Goal: Task Accomplishment & Management: Manage account settings

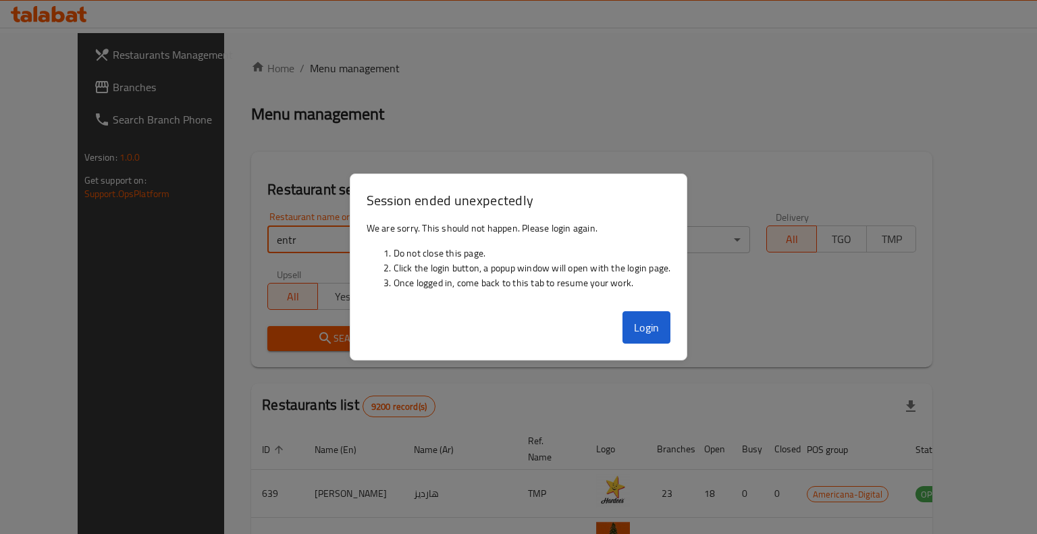
type input "entr"
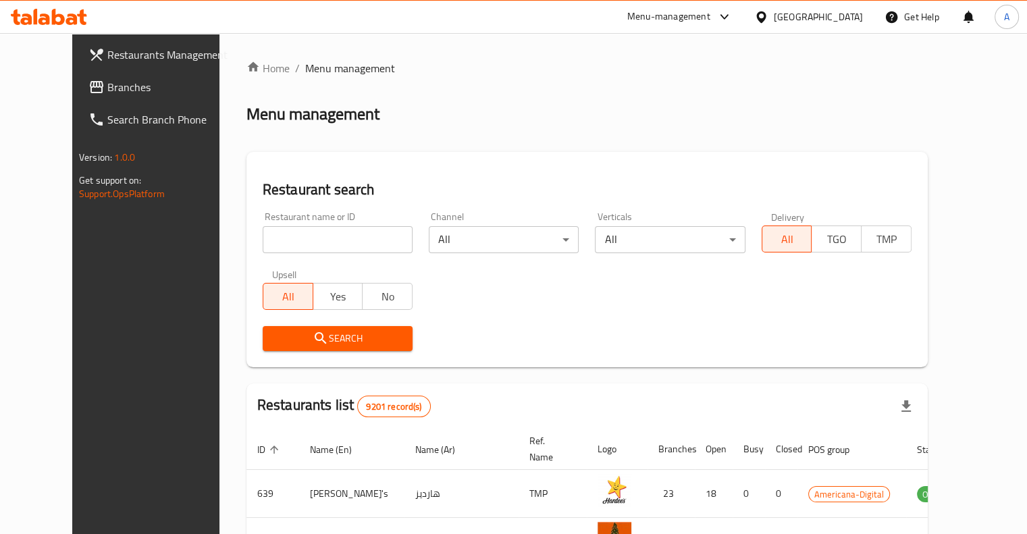
click at [263, 242] on input "search" at bounding box center [338, 239] width 150 height 27
type input "entrecote"
click button "Search" at bounding box center [338, 338] width 150 height 25
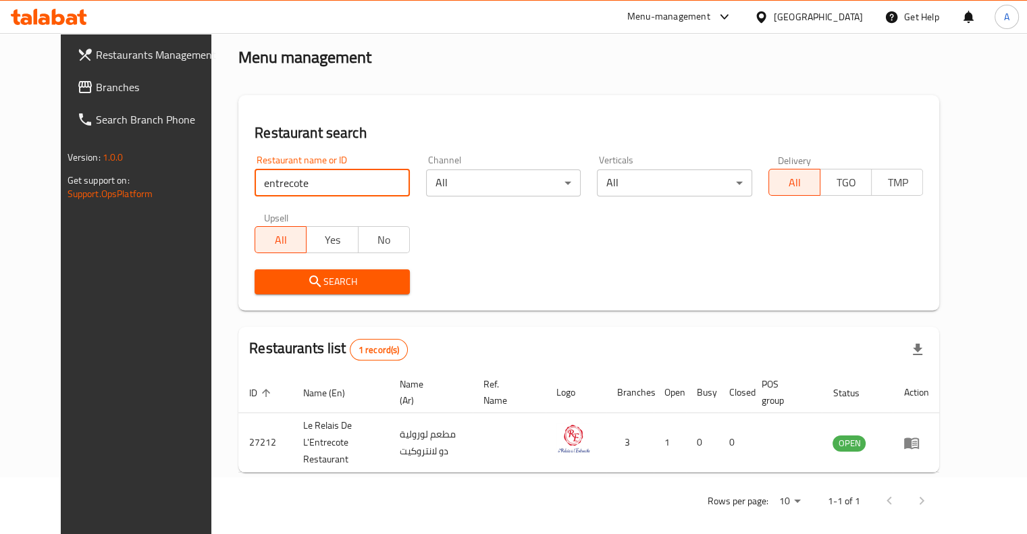
scroll to position [56, 0]
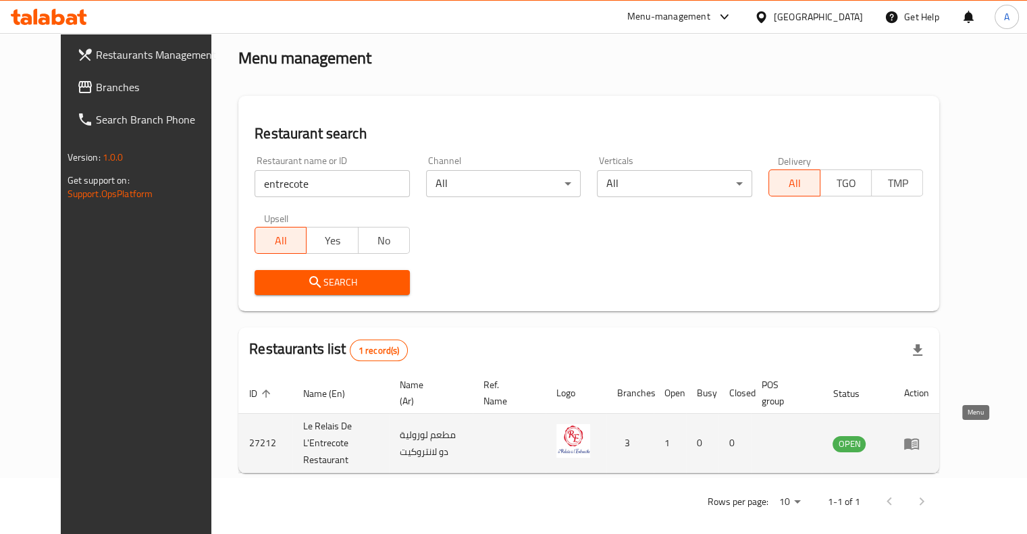
click at [919, 440] on icon "enhanced table" at bounding box center [911, 443] width 15 height 11
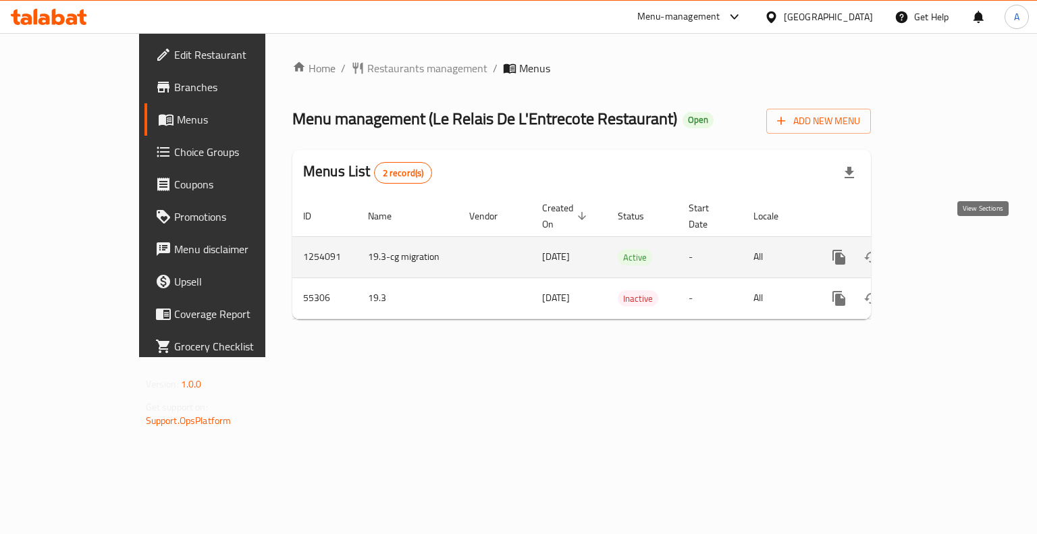
click at [945, 249] on icon "enhanced table" at bounding box center [937, 257] width 16 height 16
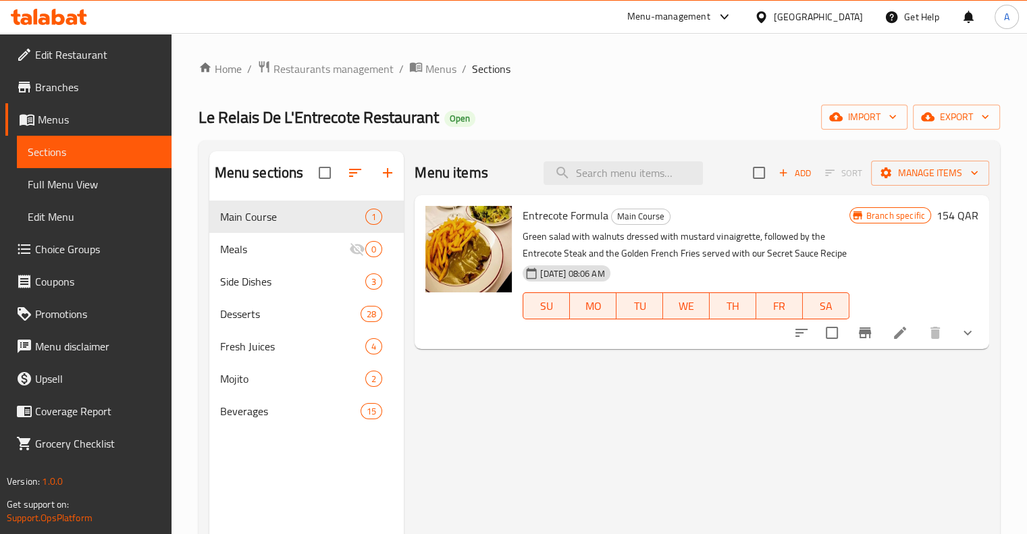
click at [905, 323] on li at bounding box center [900, 333] width 38 height 24
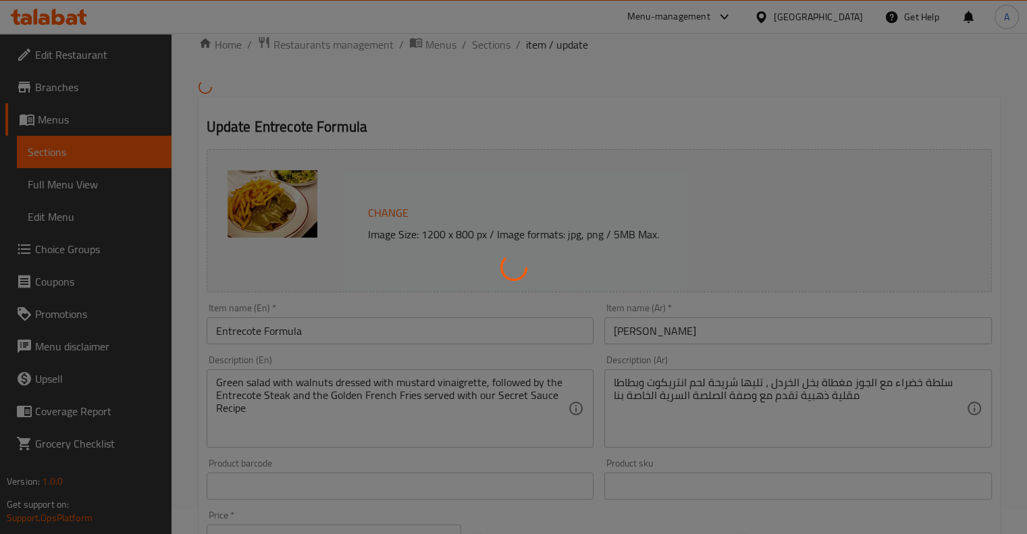
type input "اختيارك لطريقة الطبخ:"
type input "1"
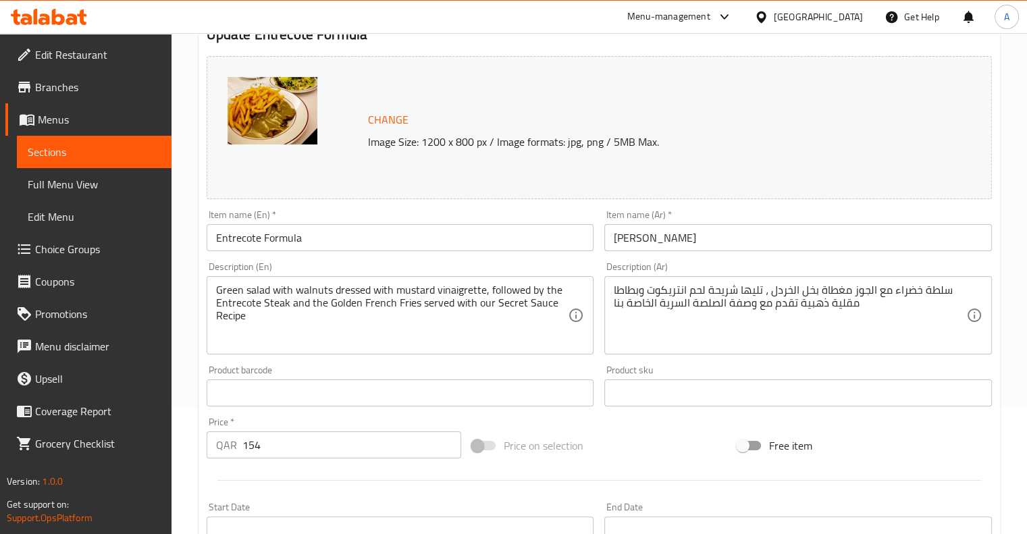
scroll to position [127, 0]
drag, startPoint x: 286, startPoint y: 449, endPoint x: 289, endPoint y: 410, distance: 39.3
click at [289, 410] on div "Change Image Size: 1200 x 800 px / Image formats: jpg, png / 5MB Max. Item name…" at bounding box center [599, 351] width 796 height 602
type input "2"
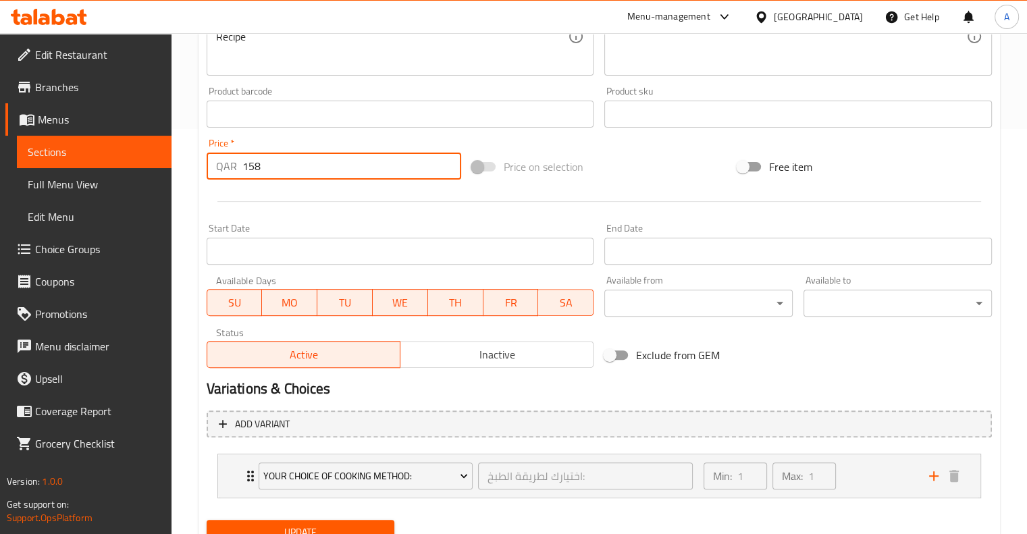
scroll to position [461, 0]
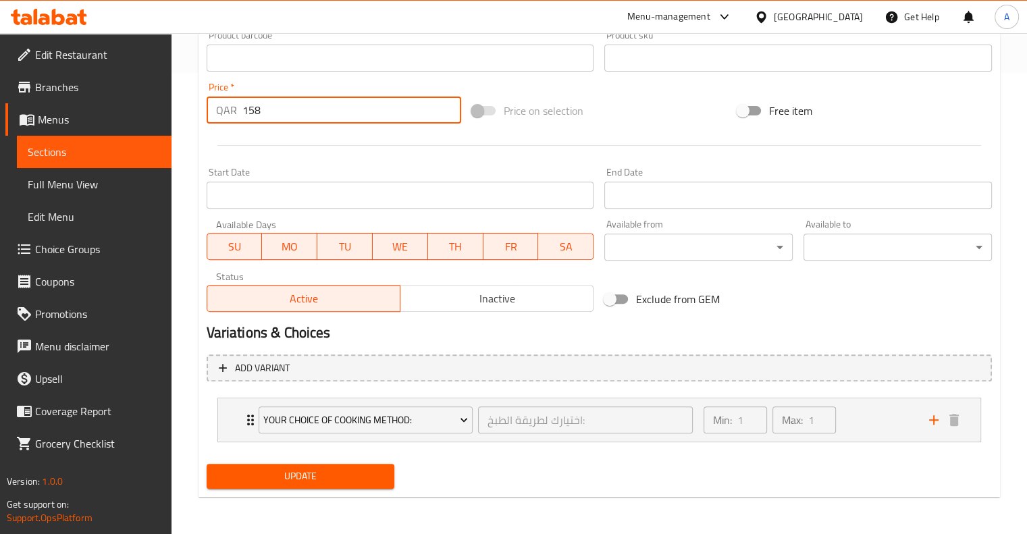
type input "158"
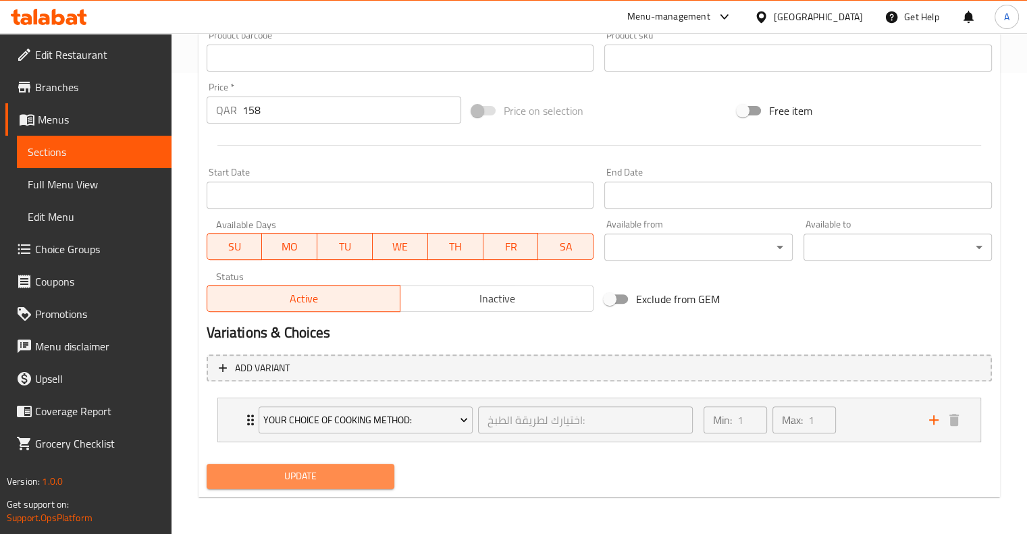
click at [307, 468] on span "Update" at bounding box center [300, 476] width 167 height 17
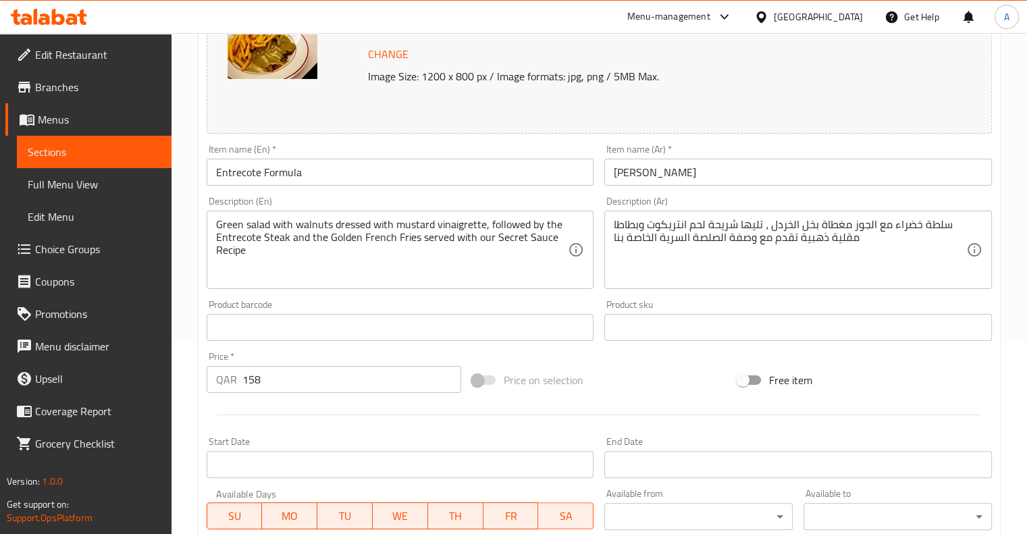
scroll to position [0, 0]
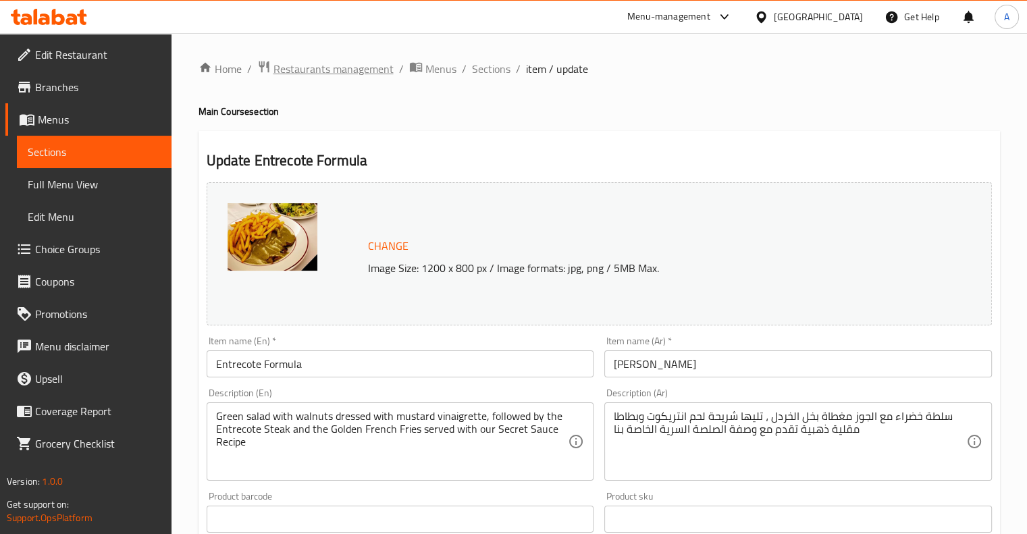
click at [368, 70] on span "Restaurants management" at bounding box center [334, 69] width 120 height 16
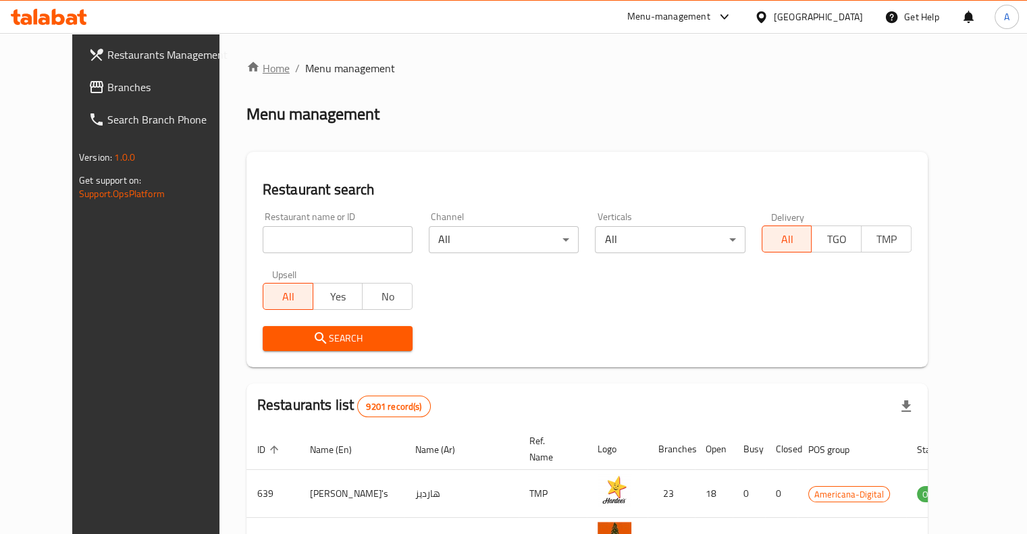
click at [247, 70] on link "Home" at bounding box center [268, 68] width 43 height 16
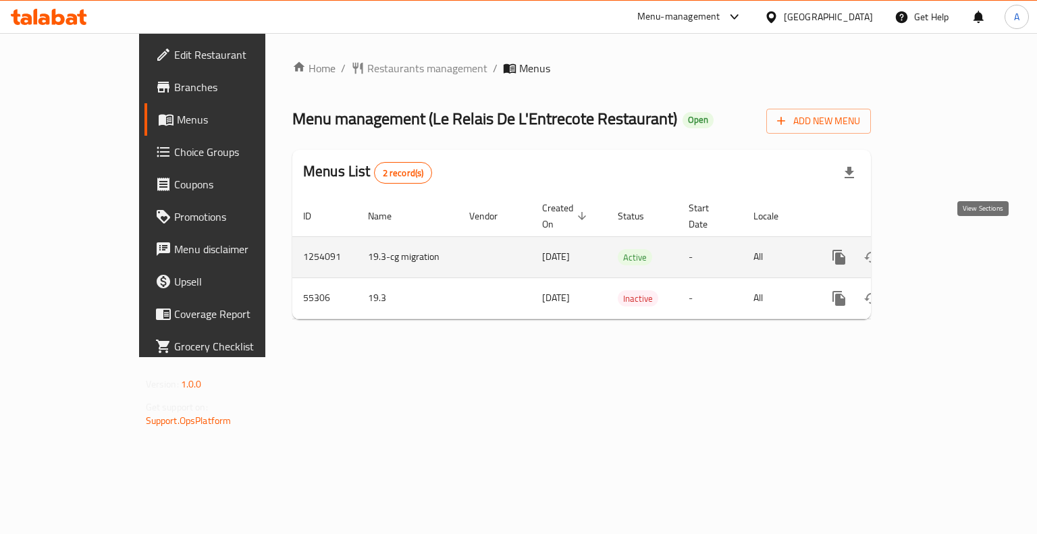
click at [953, 244] on link "enhanced table" at bounding box center [937, 257] width 32 height 32
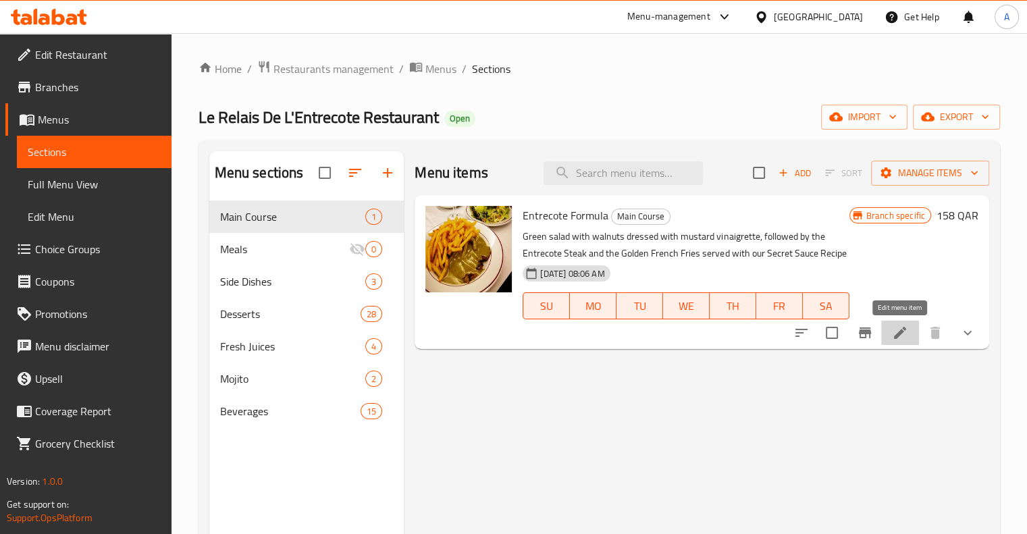
click at [894, 334] on icon at bounding box center [900, 333] width 16 height 16
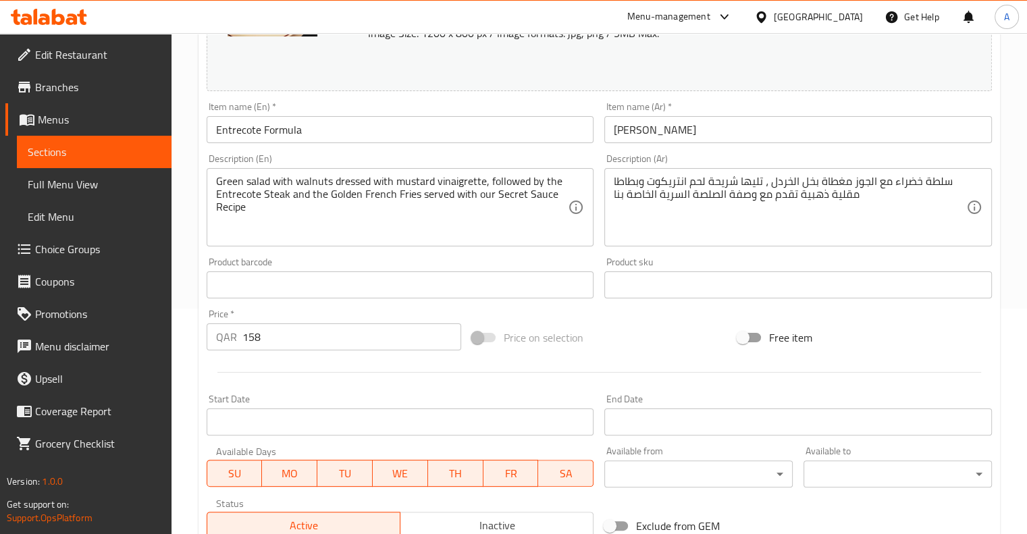
scroll to position [227, 0]
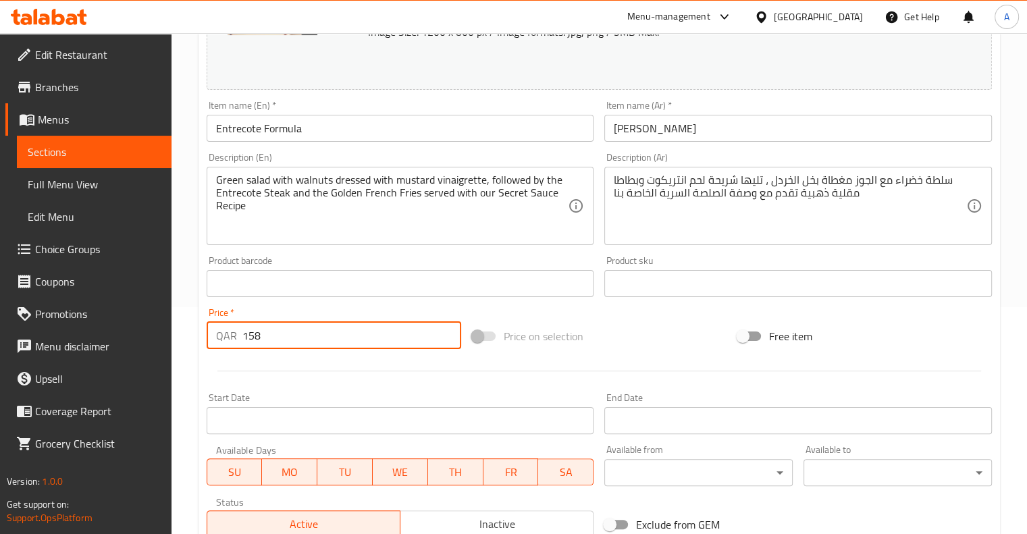
click at [365, 322] on input "158" at bounding box center [351, 335] width 219 height 27
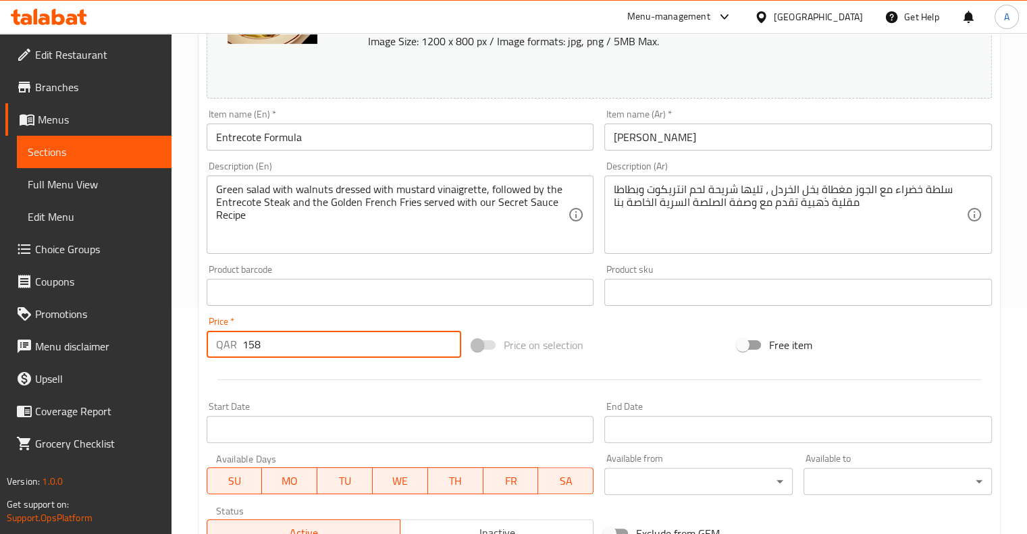
scroll to position [461, 0]
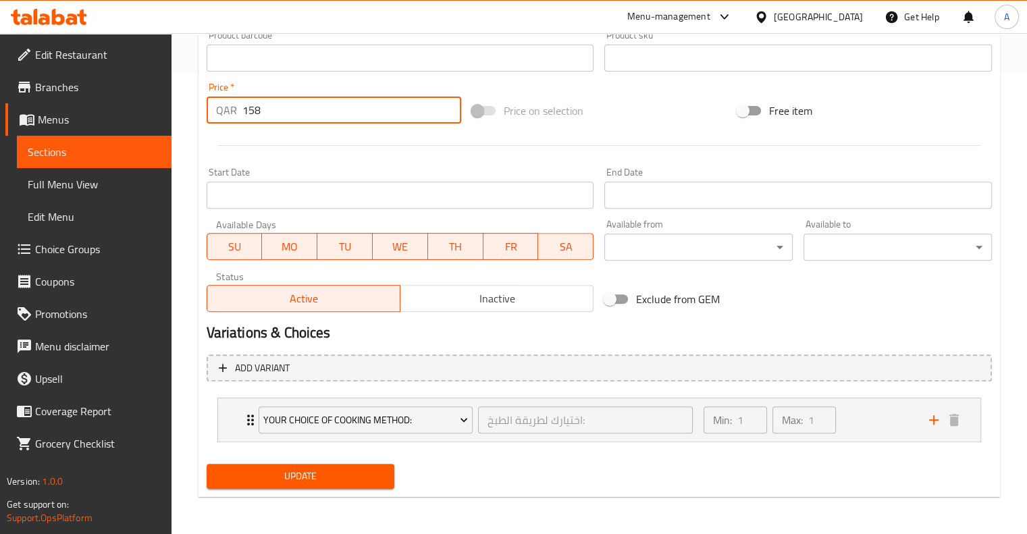
click at [278, 483] on span "Update" at bounding box center [300, 476] width 167 height 17
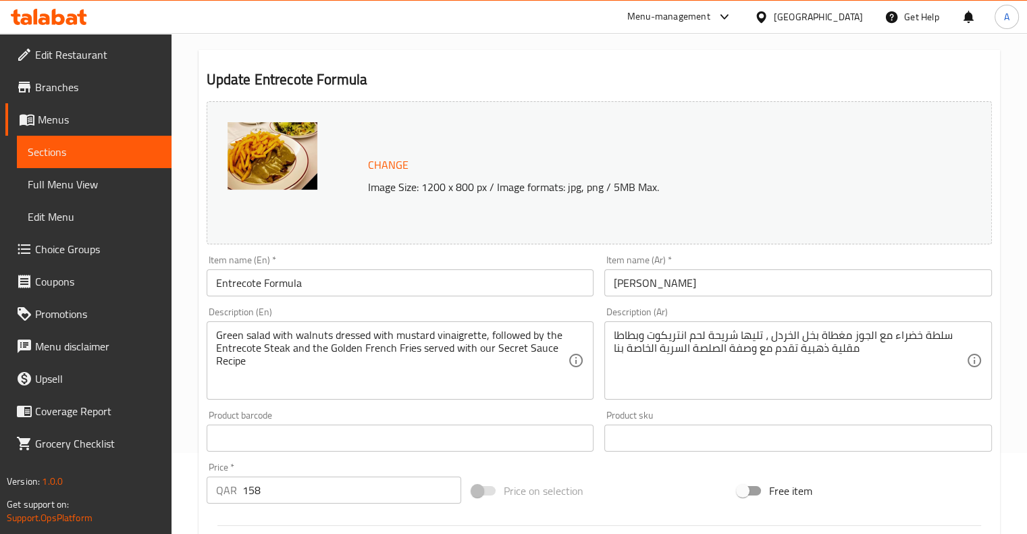
scroll to position [0, 0]
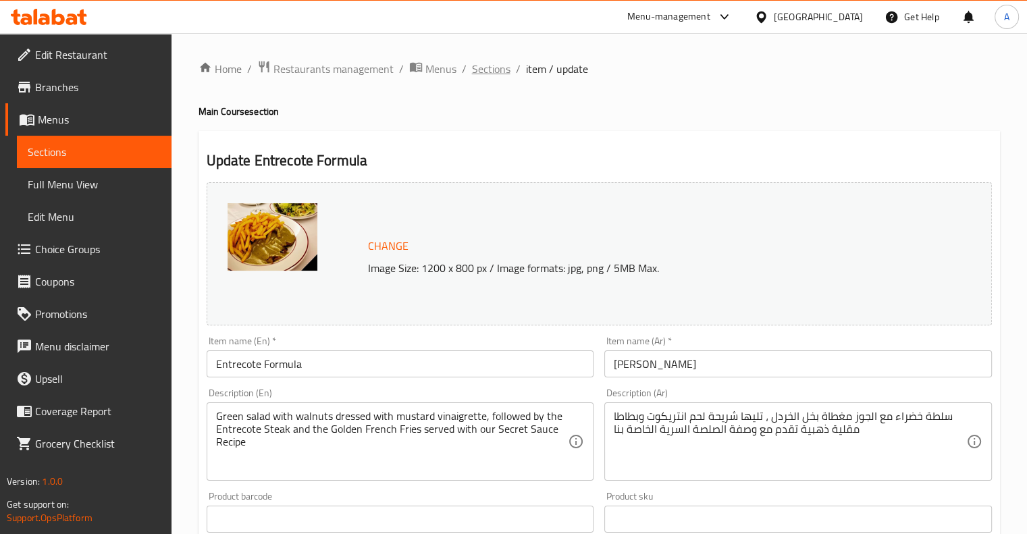
click at [478, 66] on span "Sections" at bounding box center [491, 69] width 38 height 16
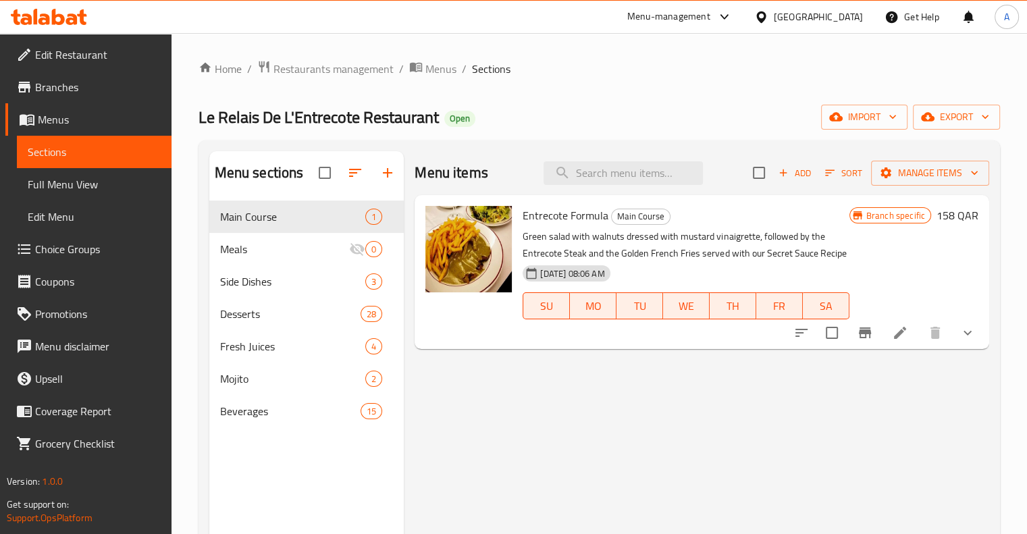
scroll to position [105, 0]
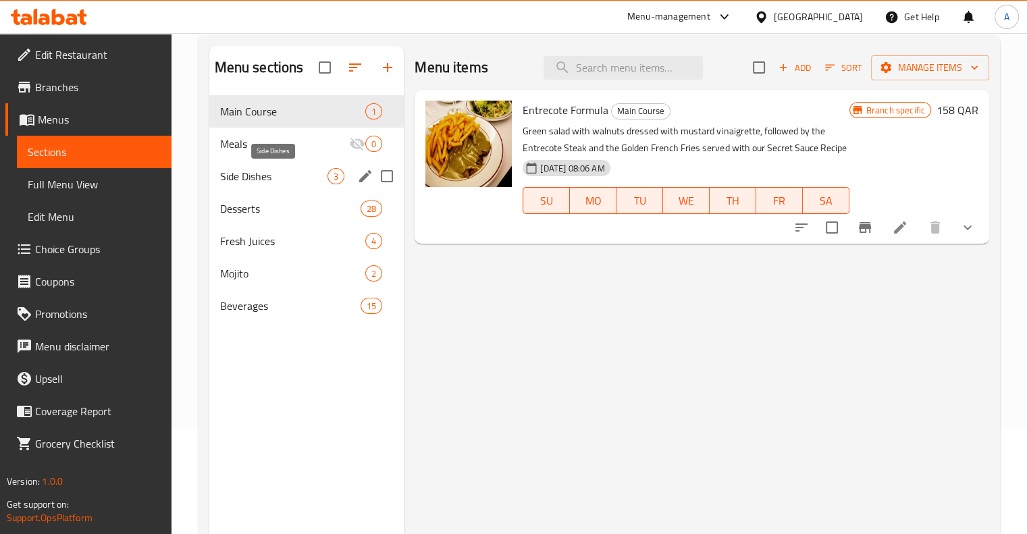
click at [262, 182] on span "Side Dishes" at bounding box center [274, 176] width 108 height 16
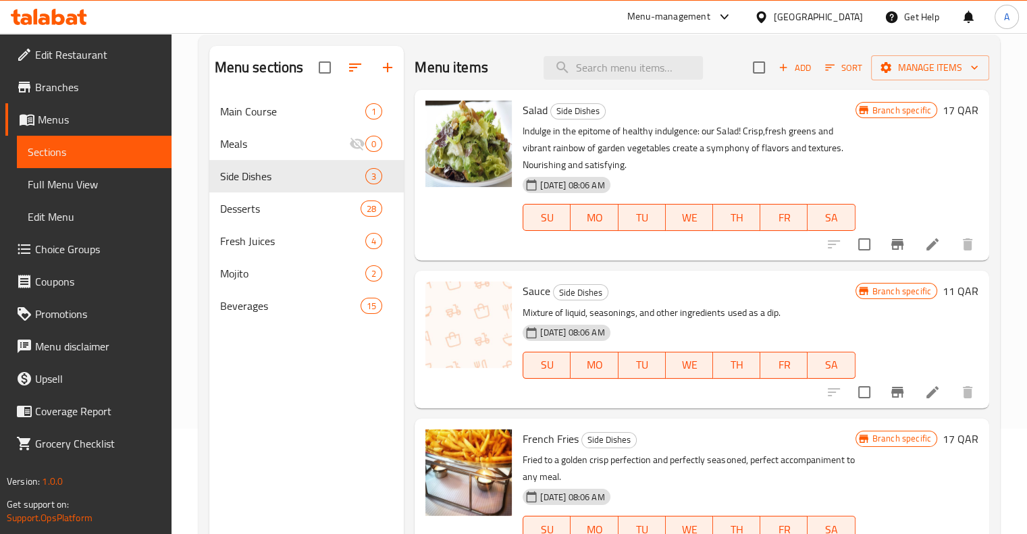
scroll to position [189, 0]
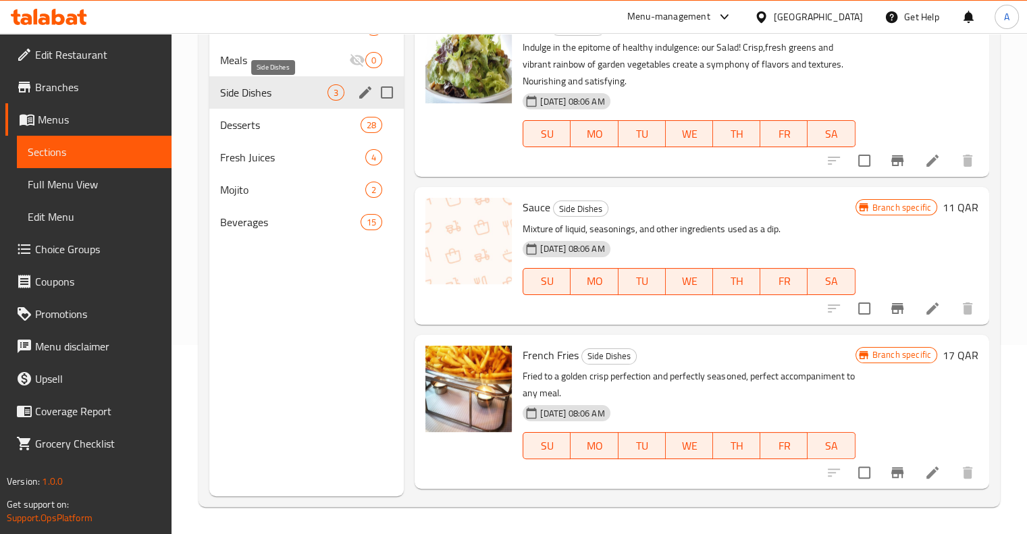
click at [294, 134] on div "Desserts 28" at bounding box center [306, 125] width 195 height 32
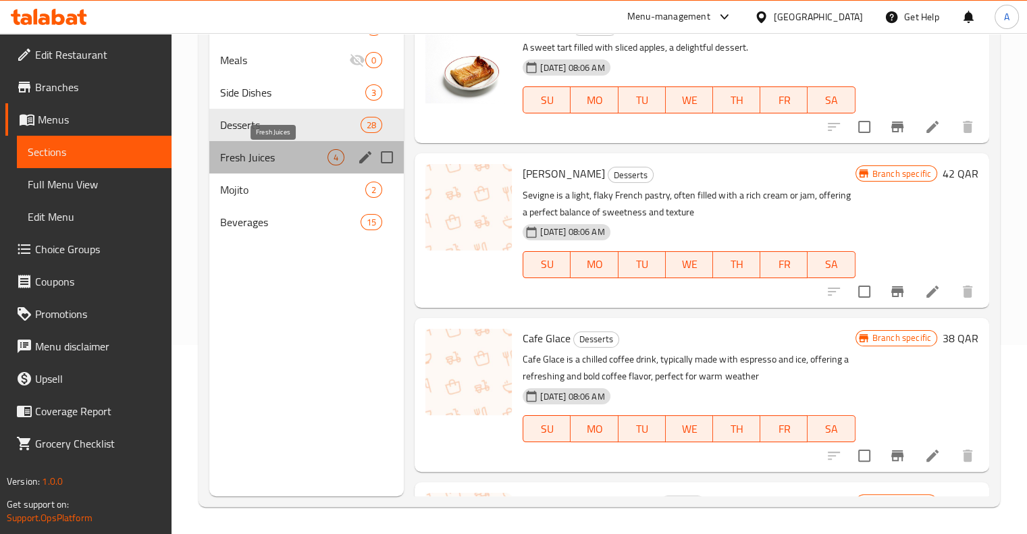
click at [284, 153] on span "Fresh Juices" at bounding box center [274, 157] width 108 height 16
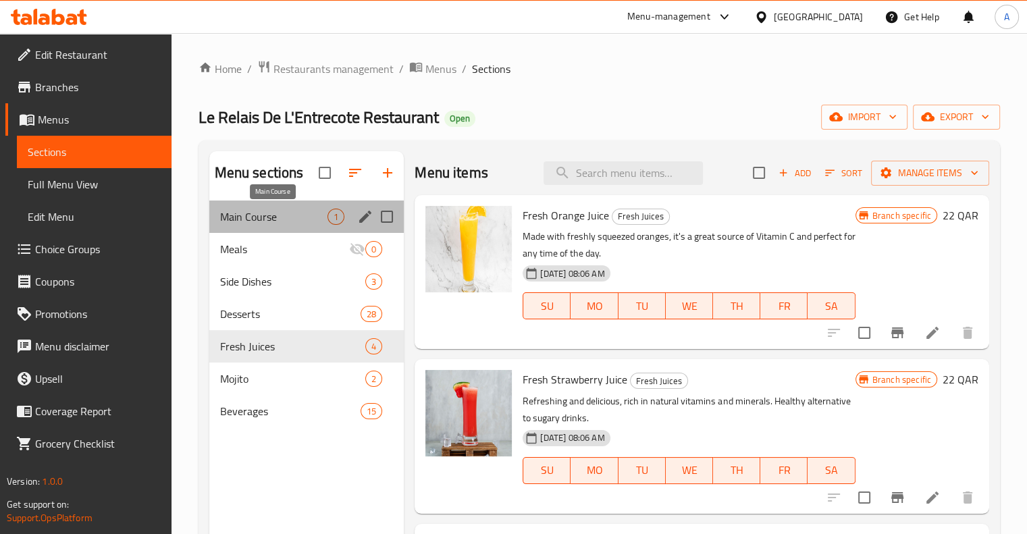
click at [259, 218] on span "Main Course" at bounding box center [274, 217] width 108 height 16
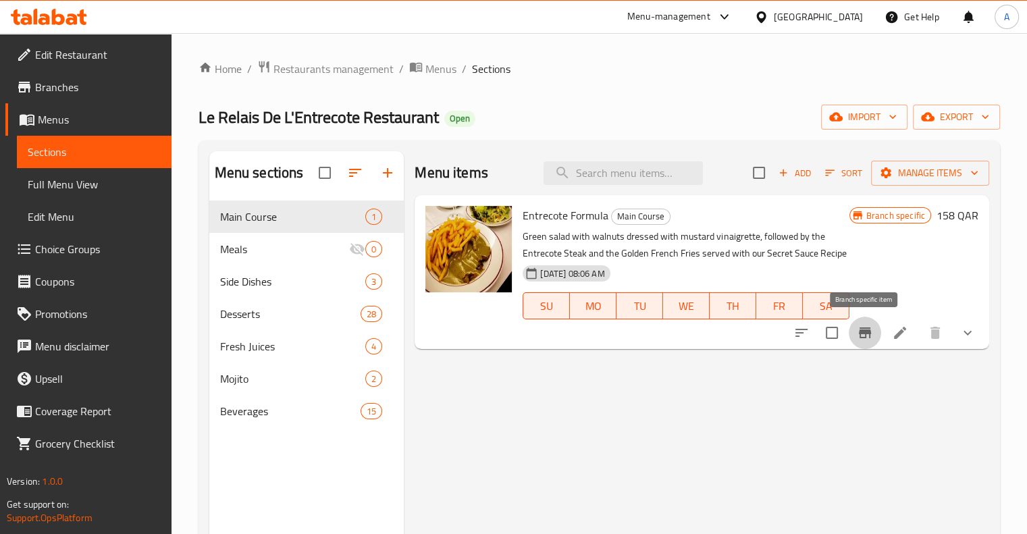
click at [865, 341] on button "Branch-specific-item" at bounding box center [865, 333] width 32 height 32
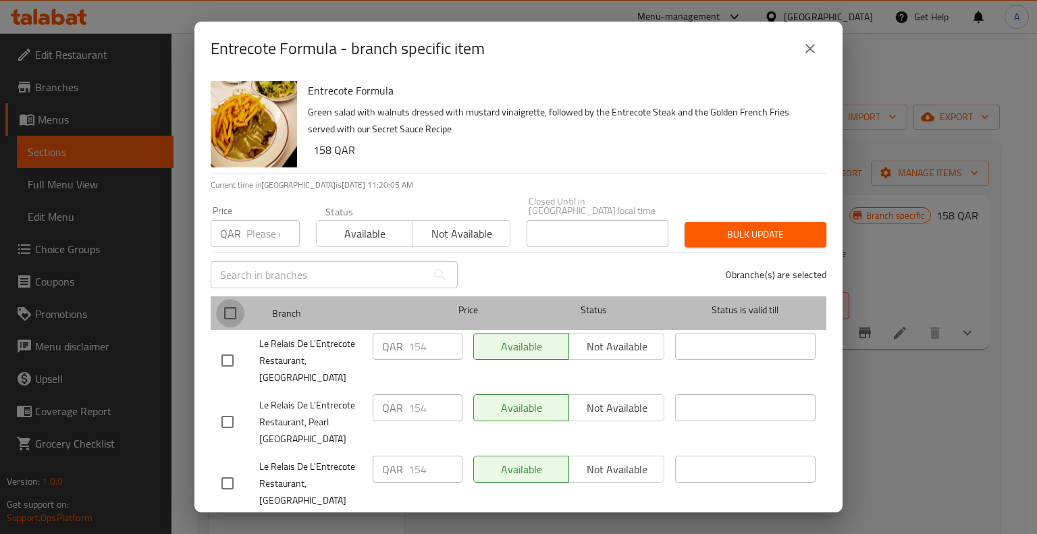
click at [236, 319] on input "checkbox" at bounding box center [230, 313] width 28 height 28
checkbox input "true"
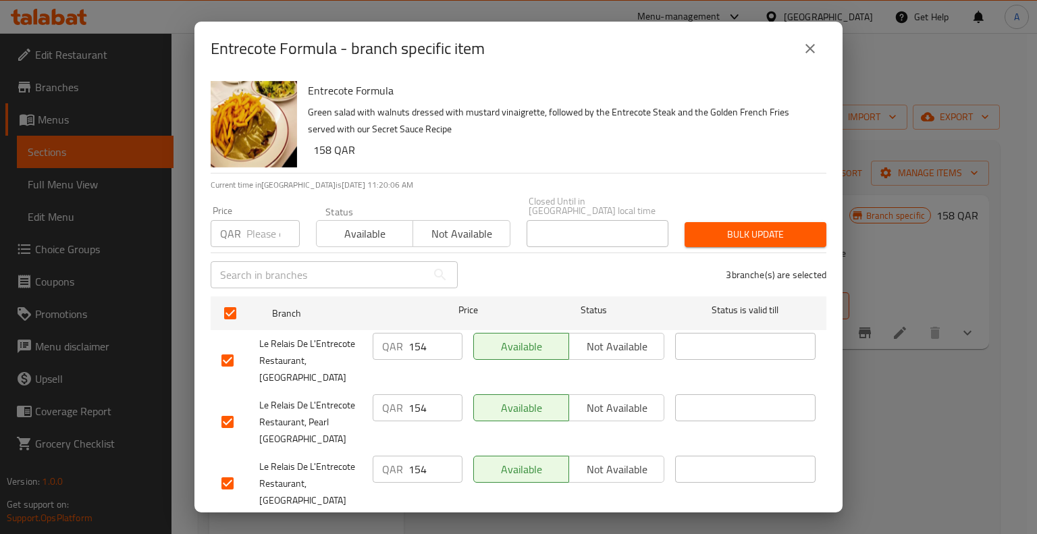
click at [428, 342] on input "154" at bounding box center [436, 346] width 54 height 27
type input "158"
click at [433, 394] on input "154" at bounding box center [436, 407] width 54 height 27
type input "158"
click at [427, 456] on input "154" at bounding box center [436, 469] width 54 height 27
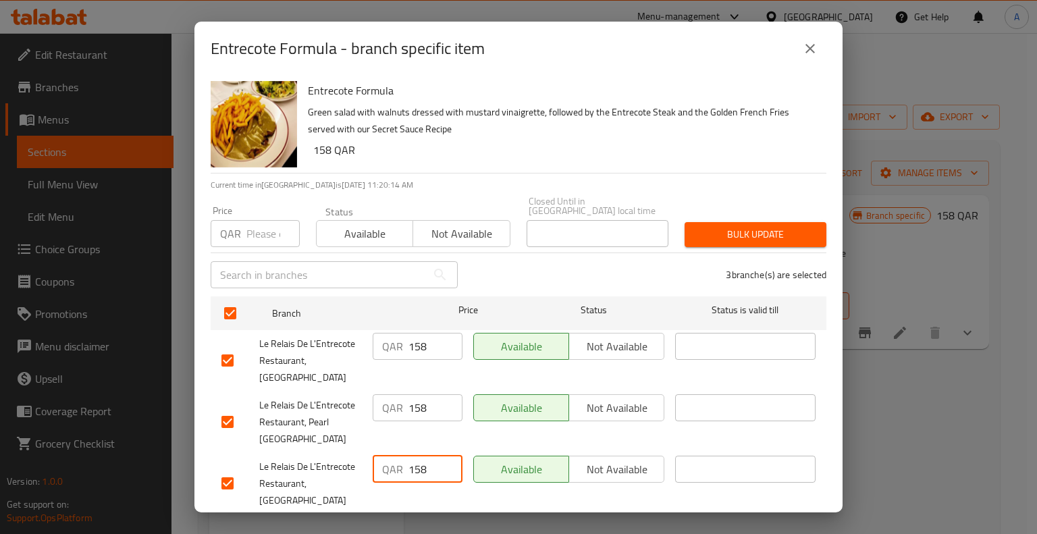
type input "158"
click at [524, 524] on span "Save" at bounding box center [519, 532] width 594 height 17
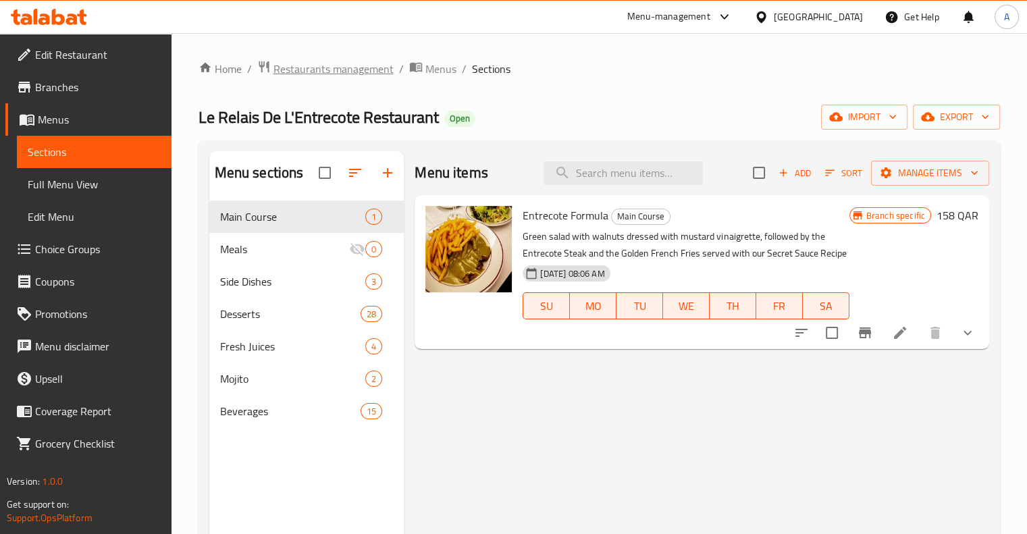
click at [286, 72] on span "Restaurants management" at bounding box center [334, 69] width 120 height 16
